Goal: Information Seeking & Learning: Learn about a topic

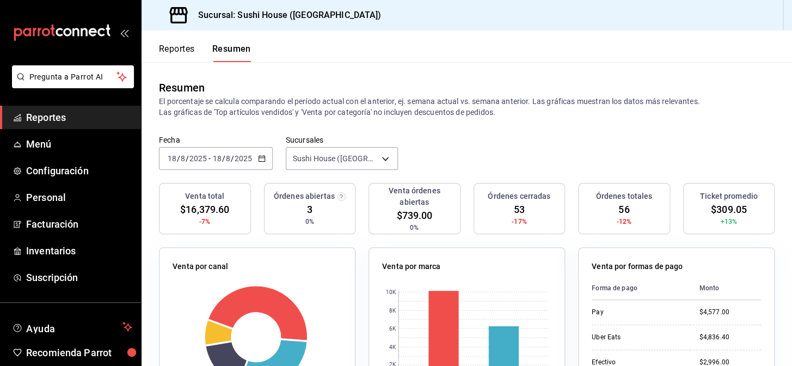
click at [185, 53] on button "Reportes" at bounding box center [177, 53] width 36 height 19
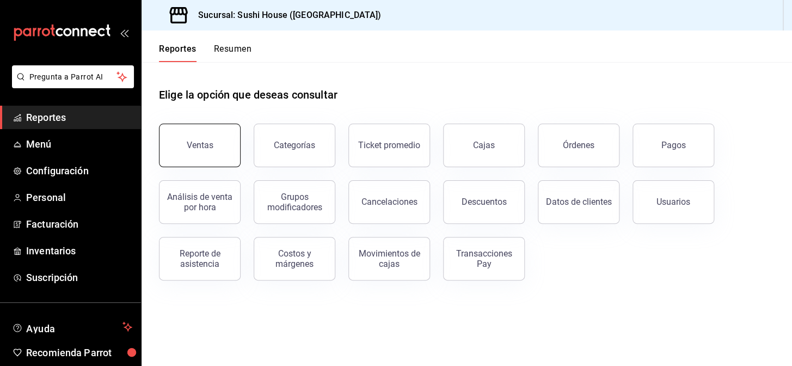
click at [209, 126] on button "Ventas" at bounding box center [200, 146] width 82 height 44
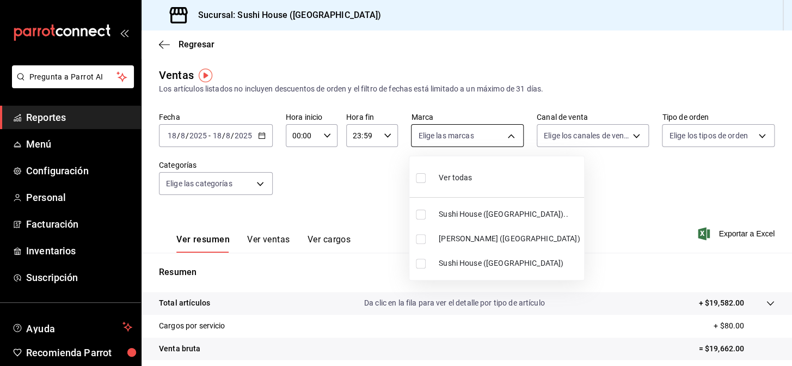
click at [416, 140] on body "Pregunta a Parrot AI Reportes Menú Configuración Personal Facturación Inventari…" at bounding box center [396, 183] width 792 height 366
click at [441, 210] on span "Sushi House ([GEOGRAPHIC_DATA]).." at bounding box center [509, 214] width 141 height 11
type input "7dc1bbcc-c854-438a-98a7-f6be28febd34"
checkbox input "true"
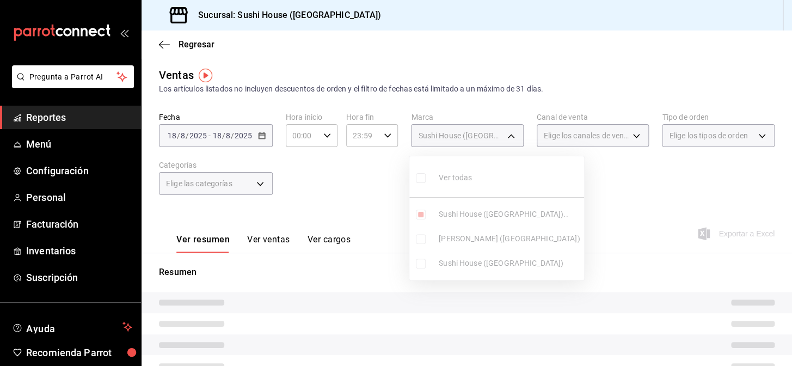
click at [452, 260] on span "Sushi House ([GEOGRAPHIC_DATA])" at bounding box center [509, 263] width 141 height 11
type input "7dc1bbcc-c854-438a-98a7-f6be28febd34,fc9d632e-e170-447e-9cd5-70bd0bb3e59f"
checkbox input "true"
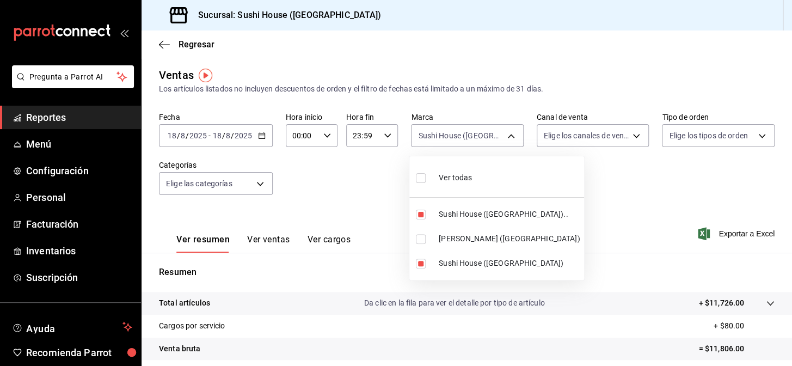
click at [577, 174] on div at bounding box center [396, 183] width 792 height 366
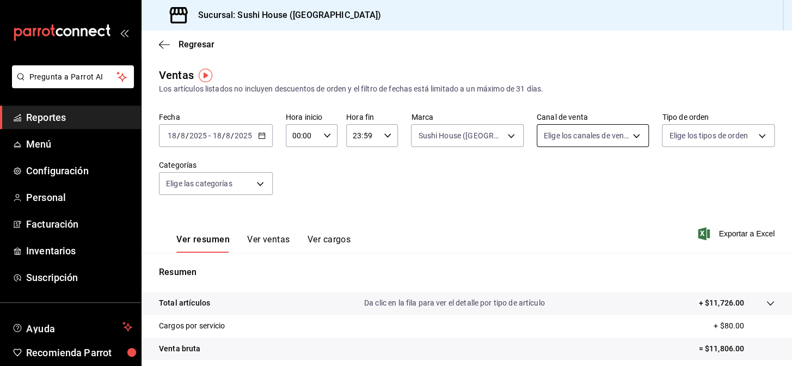
click at [579, 139] on body "Pregunta a Parrot AI Reportes Menú Configuración Personal Facturación Inventari…" at bounding box center [396, 183] width 792 height 366
click at [606, 270] on li "Rappi" at bounding box center [587, 263] width 109 height 25
type input "RAPPI"
checkbox input "true"
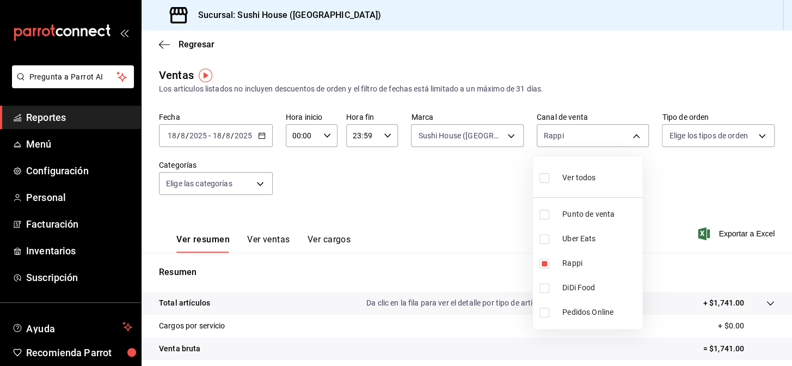
click at [501, 224] on div at bounding box center [396, 183] width 792 height 366
click at [615, 131] on body "Pregunta a Parrot AI Reportes Menú Configuración Personal Facturación Inventari…" at bounding box center [396, 183] width 792 height 366
click at [603, 284] on span "DiDi Food" at bounding box center [601, 287] width 76 height 11
type input "RAPPI,DIDI_FOOD"
checkbox input "true"
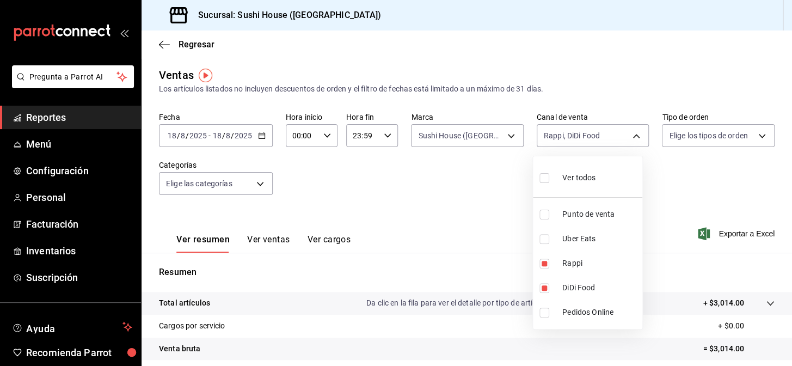
click at [586, 262] on span "Rappi" at bounding box center [601, 263] width 76 height 11
type input "DIDI_FOOD"
checkbox input "false"
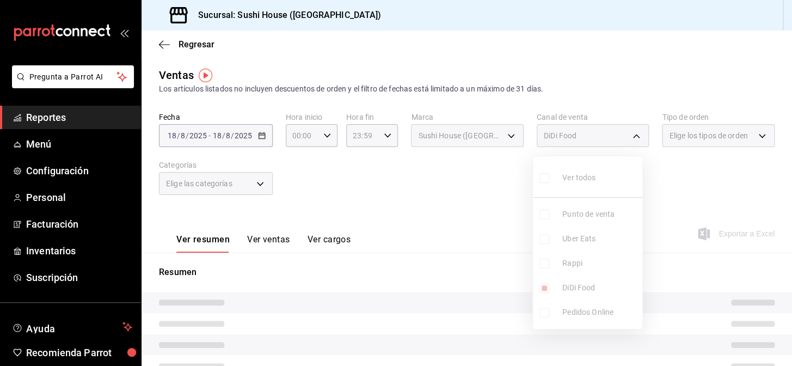
drag, startPoint x: 643, startPoint y: 187, endPoint x: 669, endPoint y: 183, distance: 27.0
click at [643, 187] on div "Ver todos Punto de venta Uber Eats Rappi DiDi Food Pedidos Online" at bounding box center [588, 243] width 111 height 174
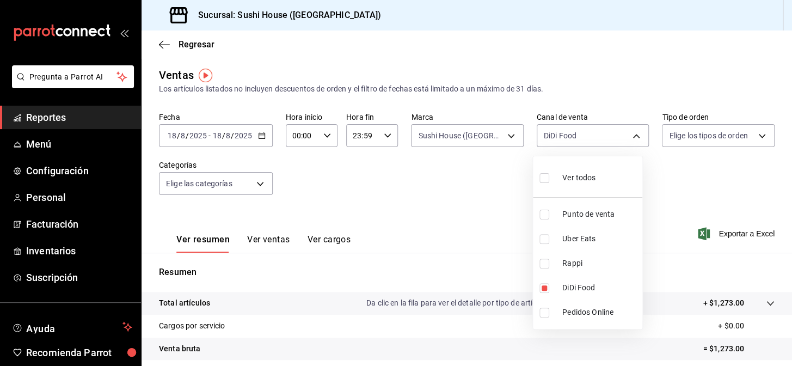
click at [679, 193] on div at bounding box center [396, 183] width 792 height 366
click at [600, 135] on body "Pregunta a Parrot AI Reportes Menú Configuración Personal Facturación Inventari…" at bounding box center [396, 183] width 792 height 366
click at [602, 235] on span "Uber Eats" at bounding box center [601, 238] width 76 height 11
type input "DIDI_FOOD,UBER_EATS"
checkbox input "true"
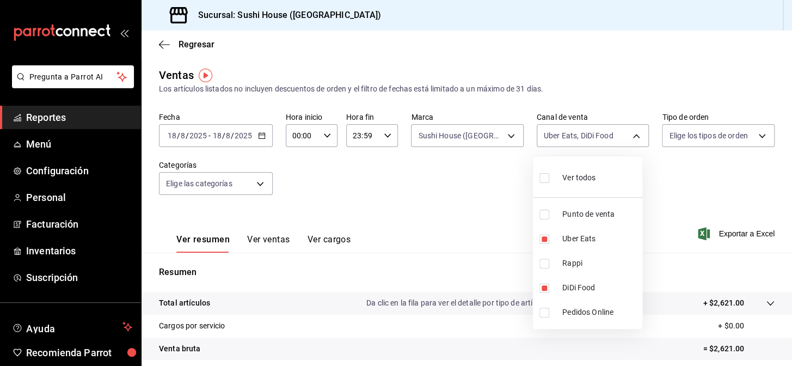
click at [605, 289] on span "DiDi Food" at bounding box center [601, 287] width 76 height 11
type input "UBER_EATS"
checkbox input "false"
drag, startPoint x: 649, startPoint y: 219, endPoint x: 678, endPoint y: 186, distance: 43.7
click at [651, 216] on div at bounding box center [396, 183] width 792 height 366
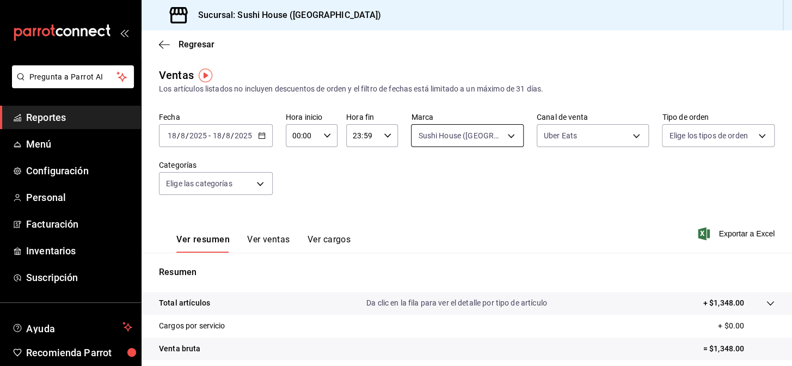
click at [507, 136] on body "Pregunta a Parrot AI Reportes Menú Configuración Personal Facturación Inventari…" at bounding box center [396, 183] width 792 height 366
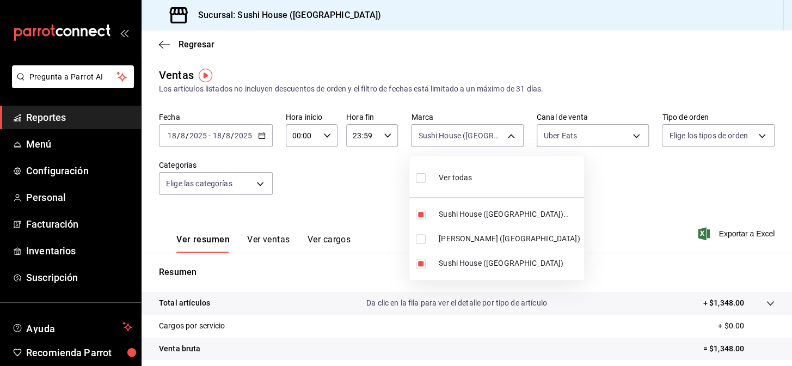
click at [479, 217] on span "Sushi House ([GEOGRAPHIC_DATA]).." at bounding box center [509, 214] width 141 height 11
type input "fc9d632e-e170-447e-9cd5-70bd0bb3e59f"
checkbox input "false"
click at [486, 271] on li "Sushi House ([GEOGRAPHIC_DATA])" at bounding box center [497, 263] width 175 height 25
checkbox input "false"
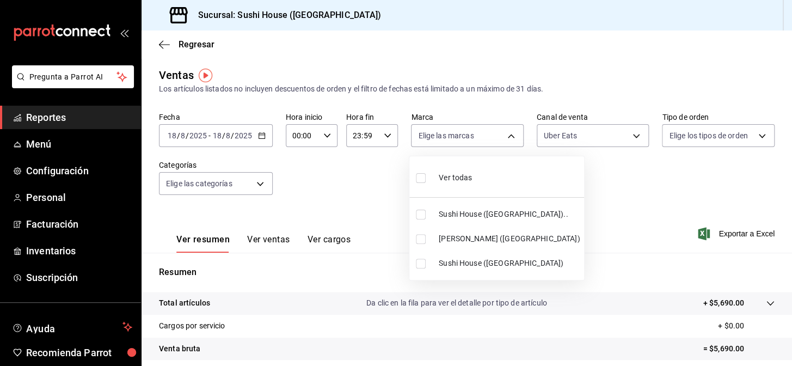
click at [480, 239] on span "[PERSON_NAME] ([GEOGRAPHIC_DATA])" at bounding box center [509, 238] width 141 height 11
type input "74f618c1-62af-4f1c-9f59-932c5bb3cccb"
checkbox input "true"
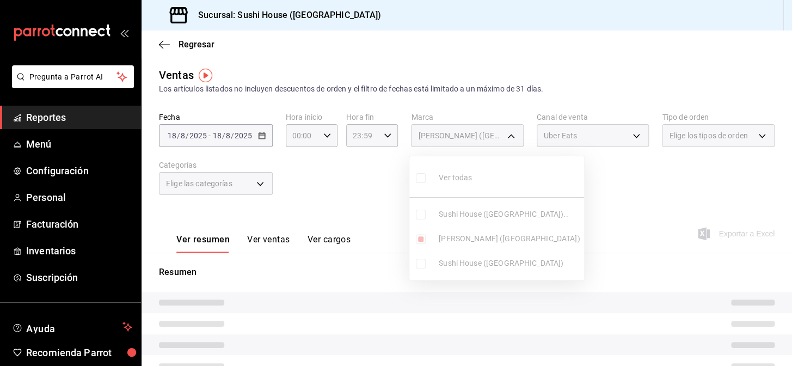
click at [565, 208] on div at bounding box center [396, 183] width 792 height 366
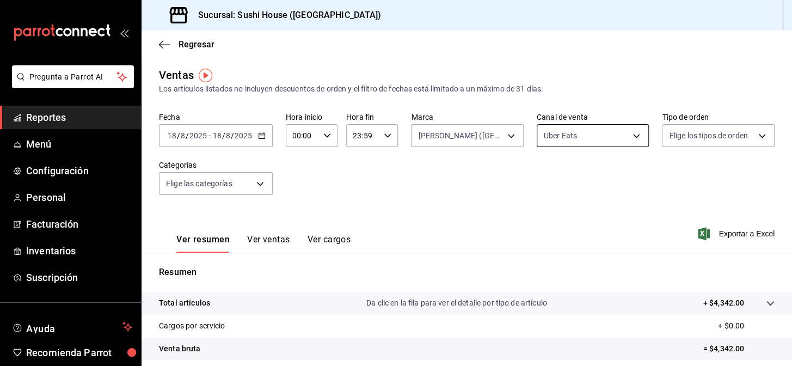
click at [566, 139] on body "Pregunta a Parrot AI Reportes Menú Configuración Personal Facturación Inventari…" at bounding box center [396, 183] width 792 height 366
click at [606, 289] on span "DiDi Food" at bounding box center [601, 287] width 76 height 11
type input "UBER_EATS,DIDI_FOOD"
checkbox input "true"
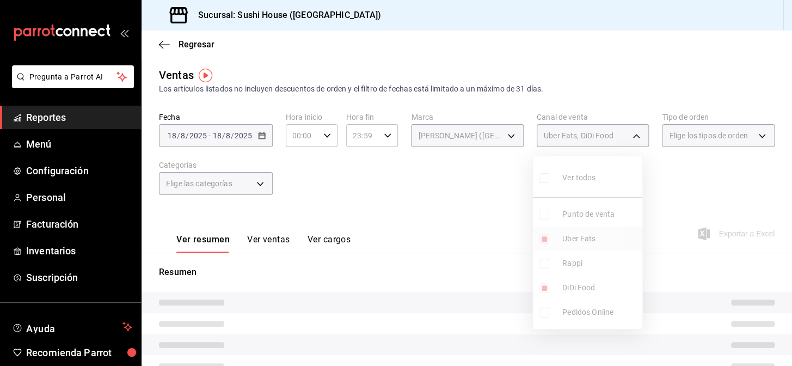
click at [589, 245] on li "Uber Eats" at bounding box center [587, 239] width 109 height 25
type input "DIDI_FOOD"
checkbox input "false"
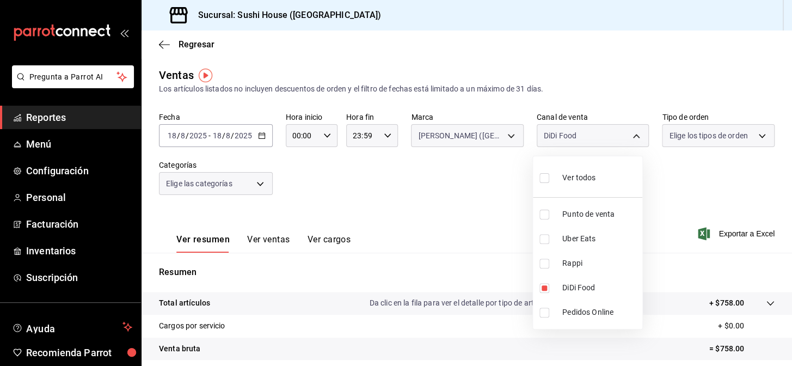
click at [661, 212] on div at bounding box center [396, 183] width 792 height 366
click at [614, 149] on div "Fecha [DATE] [DATE] - [DATE] [DATE] Hora inicio 00:00 Hora inicio Hora fin 23:5…" at bounding box center [467, 160] width 616 height 96
click at [613, 138] on body "Pregunta a Parrot AI Reportes Menú Configuración Personal Facturación Inventari…" at bounding box center [396, 183] width 792 height 366
click at [438, 205] on div at bounding box center [396, 183] width 792 height 366
click at [555, 143] on body "Pregunta a Parrot AI Reportes Menú Configuración Personal Facturación Inventari…" at bounding box center [396, 183] width 792 height 366
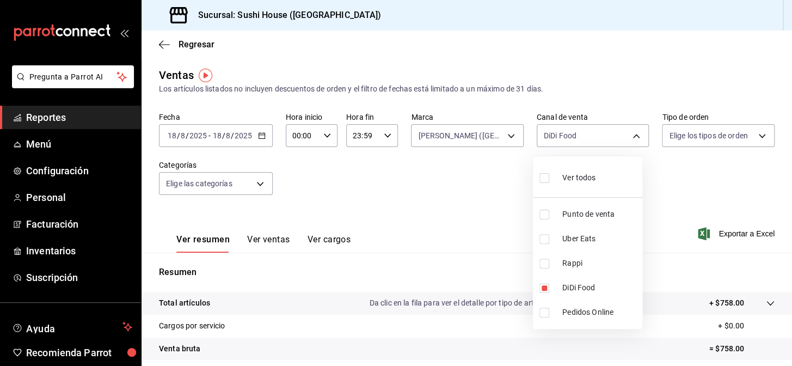
click at [573, 256] on li "Rappi" at bounding box center [587, 263] width 109 height 25
type input "DIDI_FOOD,RAPPI"
checkbox input "true"
click at [584, 286] on span "DiDi Food" at bounding box center [601, 287] width 76 height 11
type input "RAPPI"
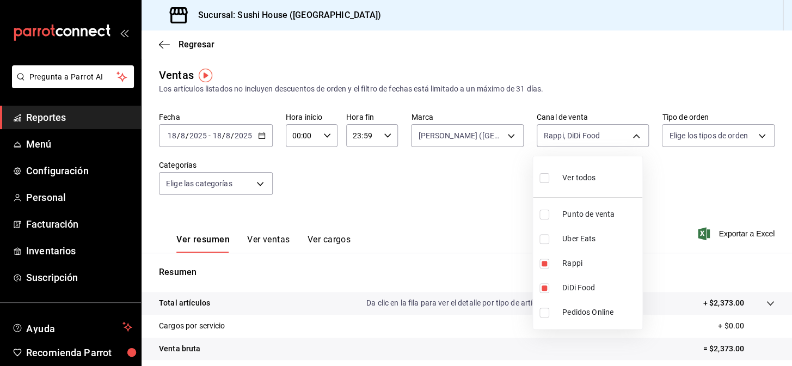
checkbox input "false"
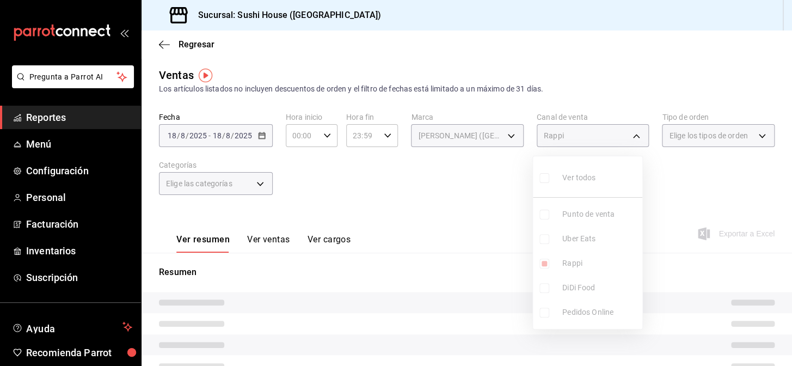
click at [705, 180] on div at bounding box center [396, 183] width 792 height 366
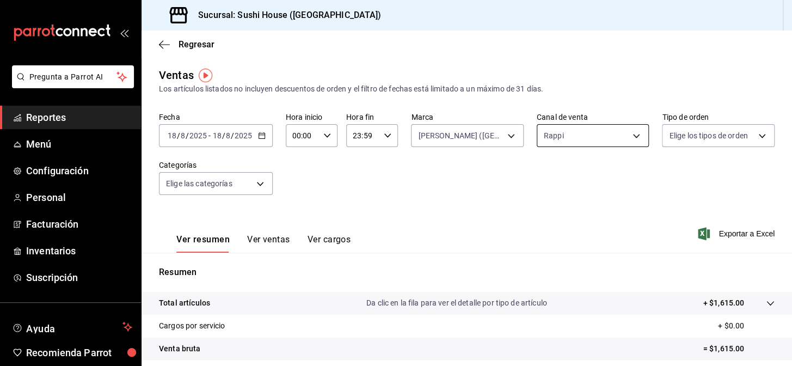
click at [588, 133] on body "Pregunta a Parrot AI Reportes Menú Configuración Personal Facturación Inventari…" at bounding box center [396, 183] width 792 height 366
click at [600, 243] on span "Uber Eats" at bounding box center [601, 238] width 76 height 11
type input "RAPPI,UBER_EATS"
checkbox input "true"
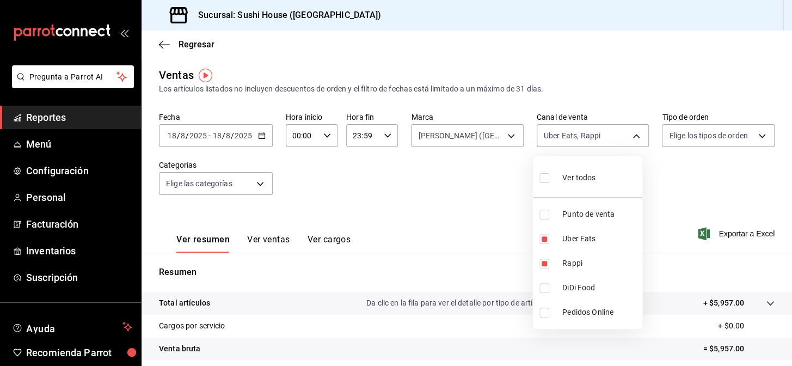
click at [599, 266] on span "Rappi" at bounding box center [601, 263] width 76 height 11
type input "UBER_EATS"
checkbox input "false"
click at [501, 179] on div at bounding box center [396, 183] width 792 height 366
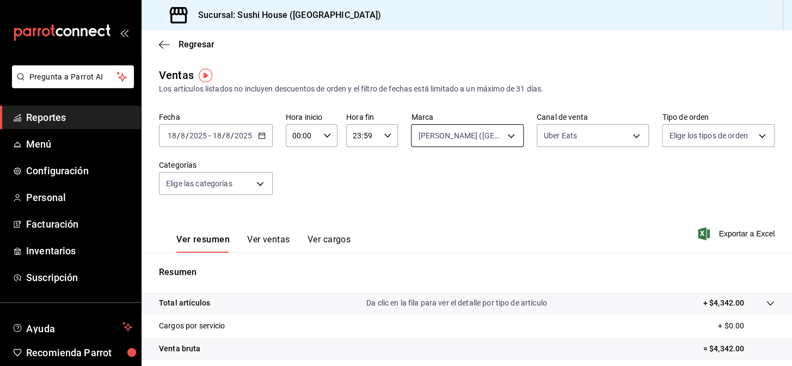
click at [493, 142] on body "Pregunta a Parrot AI Reportes Menú Configuración Personal Facturación Inventari…" at bounding box center [396, 183] width 792 height 366
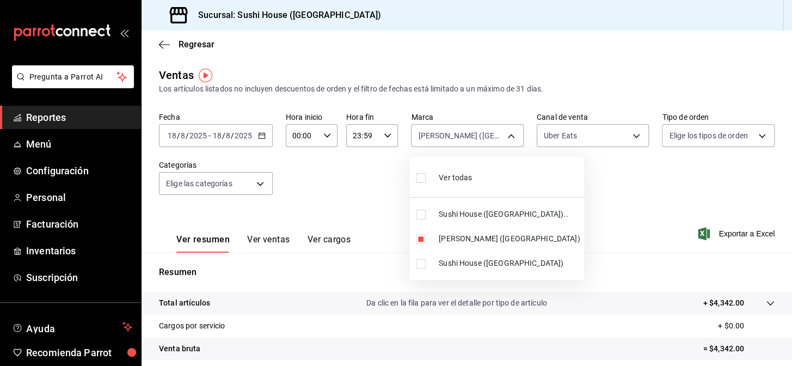
click at [491, 213] on span "Sushi House ([GEOGRAPHIC_DATA]).." at bounding box center [509, 214] width 141 height 11
type input "74f618c1-62af-4f1c-9f59-932c5bb3cccb,7dc1bbcc-c854-438a-98a7-f6be28febd34"
checkbox input "true"
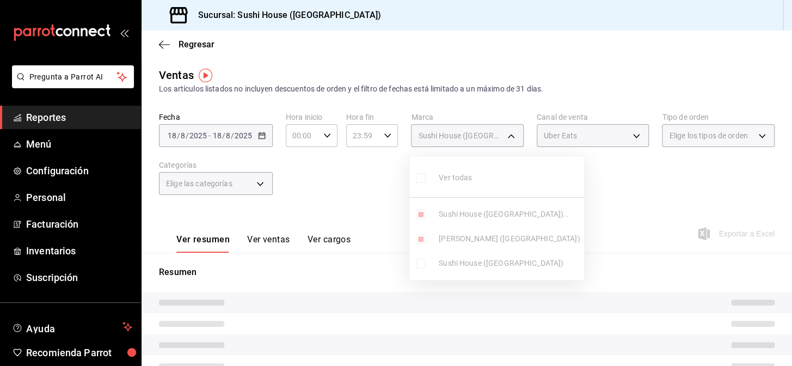
click at [496, 259] on span "Sushi House ([GEOGRAPHIC_DATA])" at bounding box center [509, 263] width 141 height 11
type input "74f618c1-62af-4f1c-9f59-932c5bb3cccb,7dc1bbcc-c854-438a-98a7-f6be28febd34,fc9d6…"
checkbox input "true"
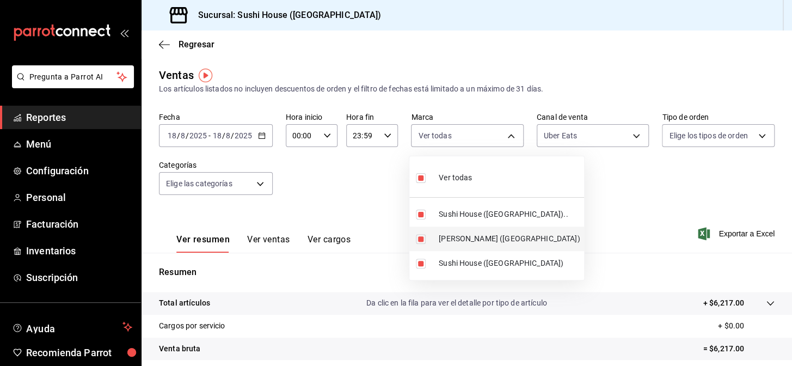
click at [494, 237] on span "[PERSON_NAME] ([GEOGRAPHIC_DATA])" at bounding box center [509, 238] width 141 height 11
type input "7dc1bbcc-c854-438a-98a7-f6be28febd34,fc9d632e-e170-447e-9cd5-70bd0bb3e59f"
checkbox input "false"
click at [606, 204] on div at bounding box center [396, 183] width 792 height 366
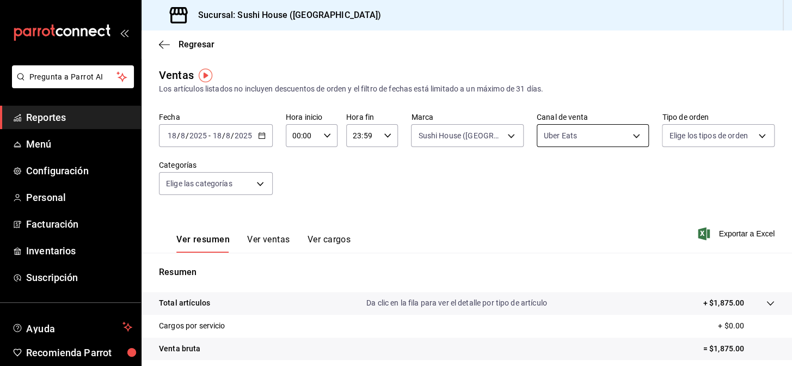
click at [578, 143] on body "Pregunta a Parrot AI Reportes Menú Configuración Personal Facturación Inventari…" at bounding box center [396, 183] width 792 height 366
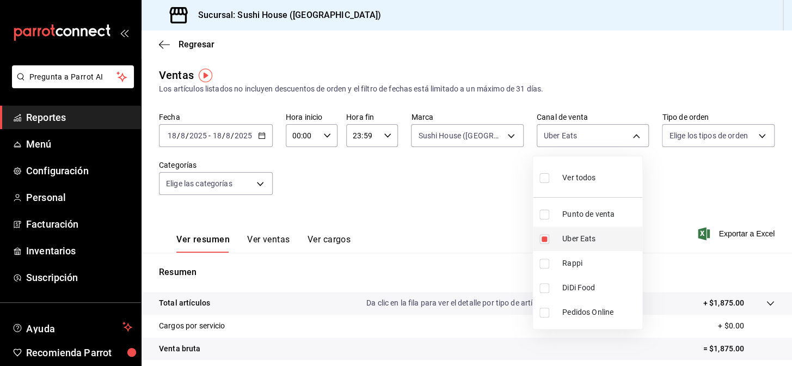
click at [591, 238] on span "Uber Eats" at bounding box center [601, 238] width 76 height 11
checkbox input "false"
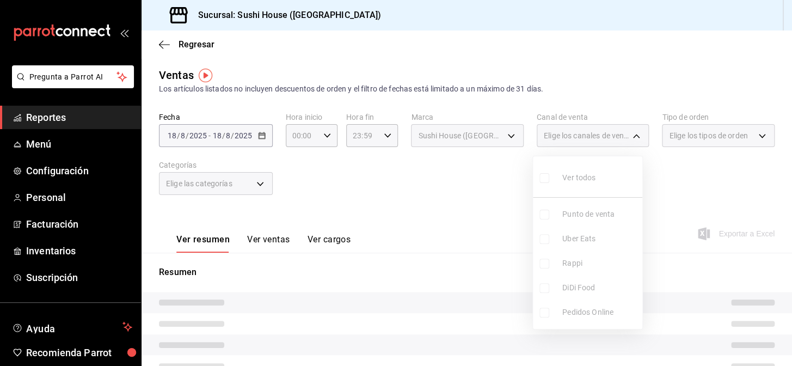
click at [671, 195] on div at bounding box center [396, 183] width 792 height 366
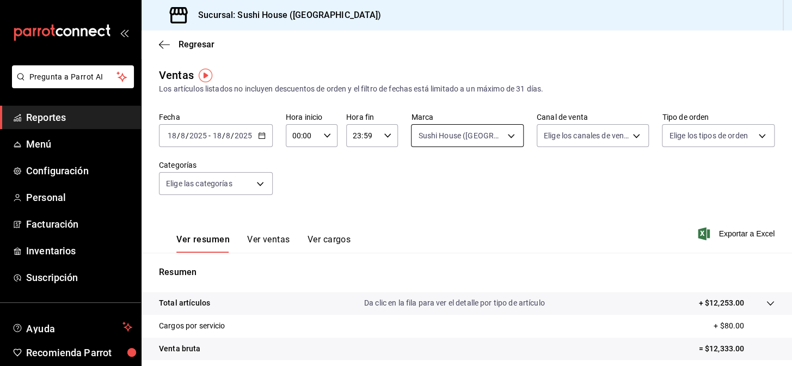
click at [499, 137] on body "Pregunta a Parrot AI Reportes Menú Configuración Personal Facturación Inventari…" at bounding box center [396, 183] width 792 height 366
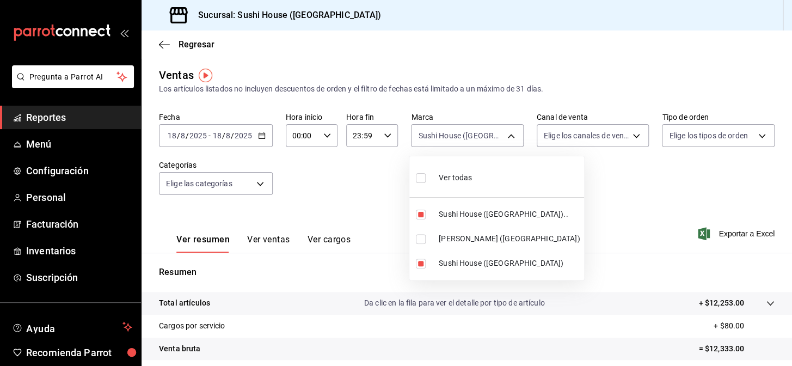
click at [502, 169] on li "Ver todas" at bounding box center [497, 177] width 175 height 32
type input "7dc1bbcc-c854-438a-98a7-f6be28febd34,74f618c1-62af-4f1c-9f59-932c5bb3cccb,fc9d6…"
checkbox input "true"
click at [622, 173] on div at bounding box center [396, 183] width 792 height 366
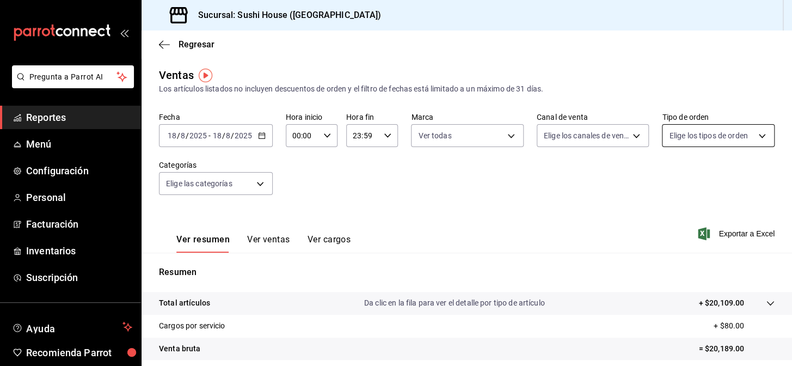
click at [679, 137] on body "Pregunta a Parrot AI Reportes Menú Configuración Personal Facturación Inventari…" at bounding box center [396, 183] width 792 height 366
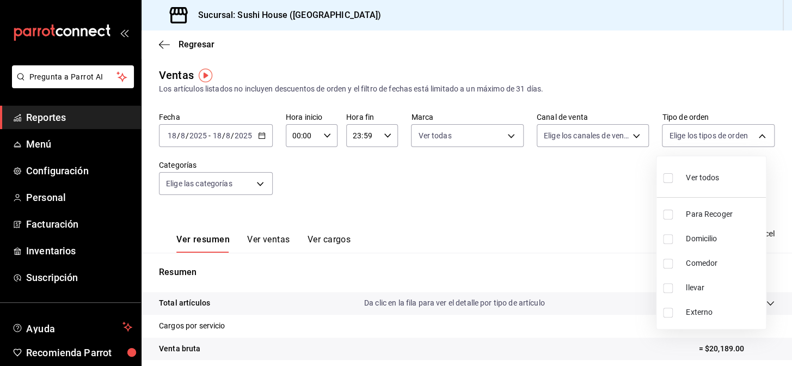
click at [712, 234] on span "Domicilio" at bounding box center [724, 238] width 76 height 11
type input "c813e250-a487-4472-927d-f84c1c5aa0d0"
checkbox input "true"
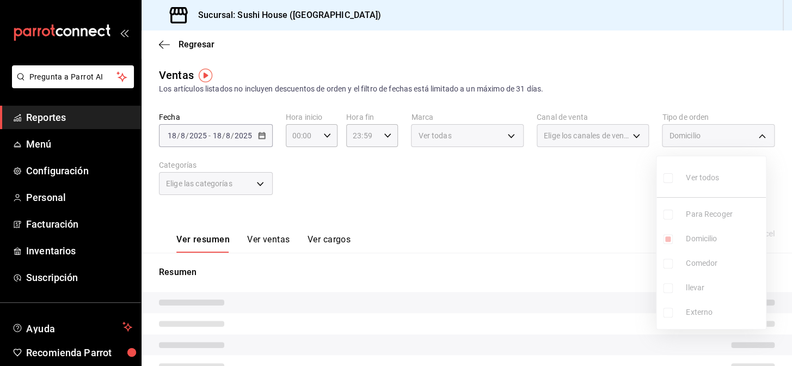
click at [618, 207] on div at bounding box center [396, 183] width 792 height 366
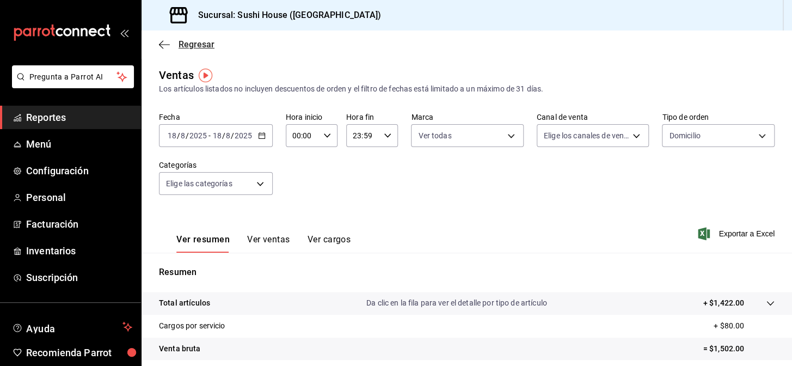
click at [211, 44] on span "Regresar" at bounding box center [197, 44] width 36 height 10
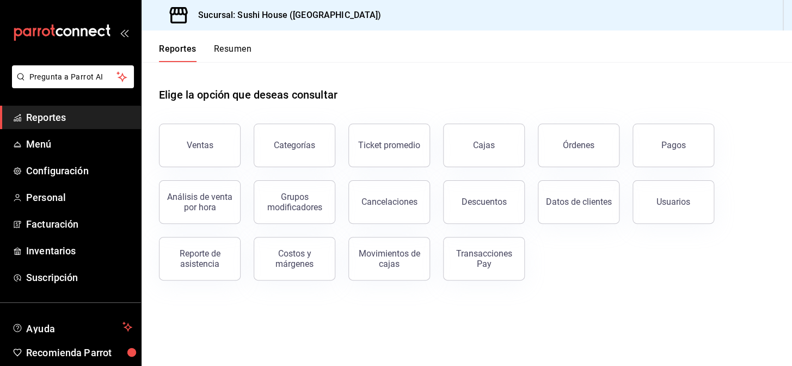
click at [226, 50] on button "Resumen" at bounding box center [233, 53] width 38 height 19
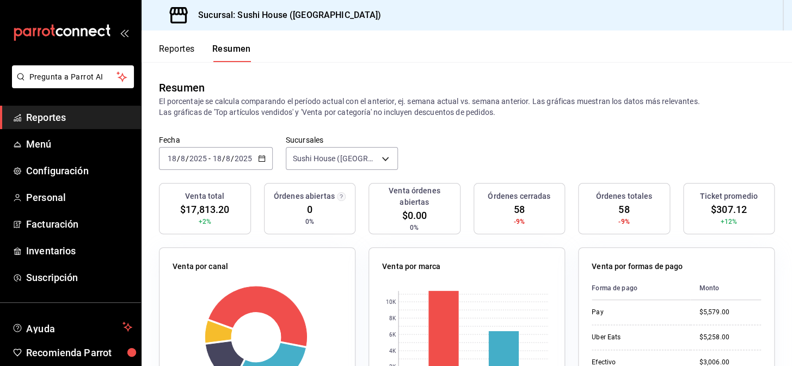
click at [200, 54] on div "Reportes Resumen" at bounding box center [205, 53] width 92 height 19
click at [195, 49] on button "Reportes" at bounding box center [177, 53] width 36 height 19
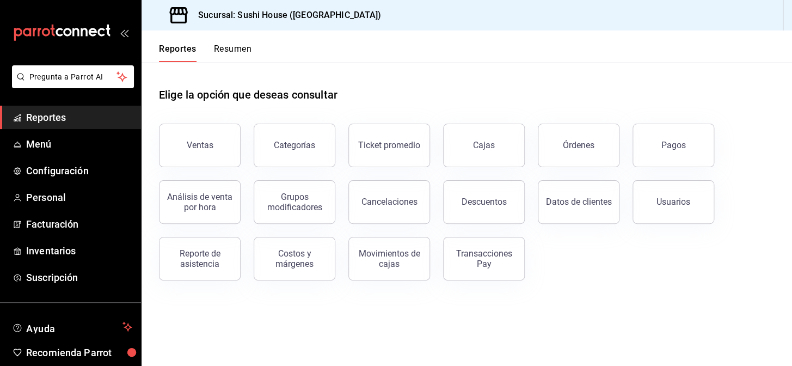
click at [226, 51] on button "Resumen" at bounding box center [233, 53] width 38 height 19
